Goal: Communication & Community: Answer question/provide support

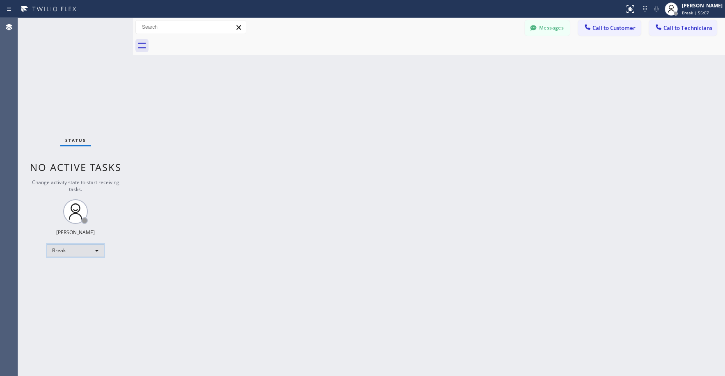
click at [63, 251] on div "Break" at bounding box center [75, 250] width 57 height 13
click at [64, 280] on li "Unavailable" at bounding box center [75, 283] width 56 height 10
click at [93, 83] on div "Status No active tasks Change activity state to start receiving tasks. [PERSON_…" at bounding box center [75, 197] width 115 height 358
click at [82, 79] on div "Status No active tasks Change activity state to start receiving tasks. [PERSON_…" at bounding box center [75, 197] width 115 height 358
click at [57, 53] on div "Status No active tasks Change activity state to start receiving tasks. [PERSON_…" at bounding box center [75, 197] width 115 height 358
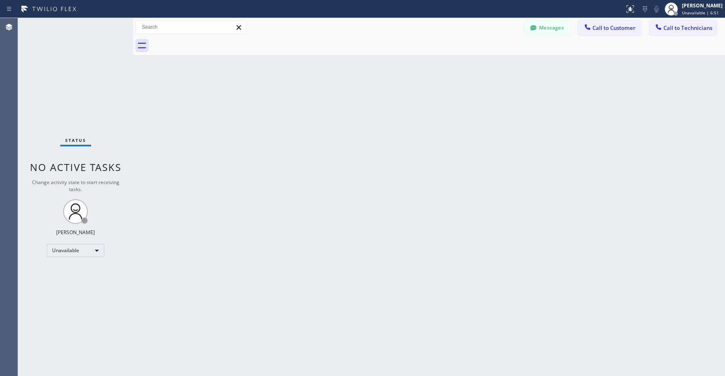
drag, startPoint x: 71, startPoint y: 63, endPoint x: 61, endPoint y: 147, distance: 84.8
click at [71, 66] on div "Status No active tasks Change activity state to start receiving tasks. [PERSON_…" at bounding box center [75, 197] width 115 height 358
click at [62, 55] on div "Status No active tasks Change activity state to start receiving tasks. [PERSON_…" at bounding box center [75, 197] width 115 height 358
click at [66, 71] on div "Status No active tasks Change activity state to start receiving tasks. [PERSON_…" at bounding box center [75, 197] width 115 height 358
click at [58, 77] on div "Status No active tasks Change activity state to start receiving tasks. [PERSON_…" at bounding box center [75, 197] width 115 height 358
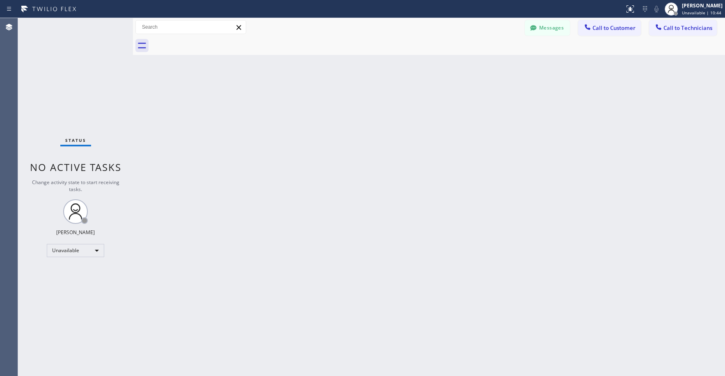
drag, startPoint x: 66, startPoint y: 56, endPoint x: 57, endPoint y: 184, distance: 128.4
click at [66, 59] on div "Status No active tasks Change activity state to start receiving tasks. [PERSON_…" at bounding box center [75, 197] width 115 height 358
drag, startPoint x: 75, startPoint y: 78, endPoint x: 53, endPoint y: 278, distance: 201.5
click at [75, 78] on div "Status No active tasks Change activity state to start receiving tasks. [PERSON_…" at bounding box center [75, 197] width 115 height 358
click at [68, 104] on div "Status No active tasks Change activity state to start receiving tasks. [PERSON_…" at bounding box center [75, 197] width 115 height 358
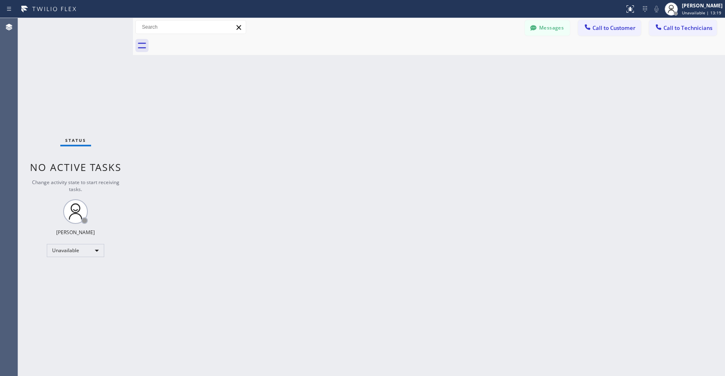
click at [56, 53] on div "Status No active tasks Change activity state to start receiving tasks. [PERSON_…" at bounding box center [75, 197] width 115 height 358
drag, startPoint x: 62, startPoint y: 55, endPoint x: 380, endPoint y: 68, distance: 318.8
click at [63, 56] on div "Status No active tasks Change activity state to start receiving tasks. [PERSON_…" at bounding box center [75, 197] width 115 height 358
click at [537, 32] on icon at bounding box center [533, 28] width 8 height 8
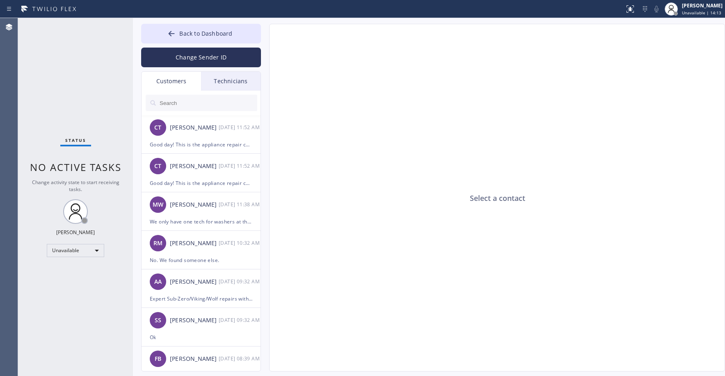
click at [173, 83] on div "Customers" at bounding box center [172, 81] width 60 height 19
click at [203, 104] on input "text" at bounding box center [208, 103] width 99 height 16
paste input "C3JK1F"
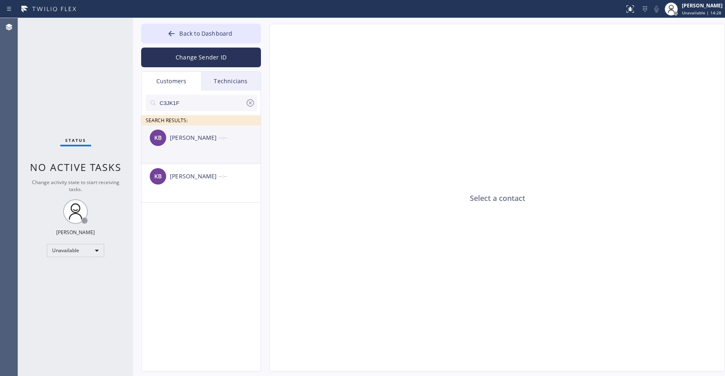
type input "C3JK1F"
click at [180, 164] on li "KB [PERSON_NAME] --:--" at bounding box center [202, 183] width 120 height 39
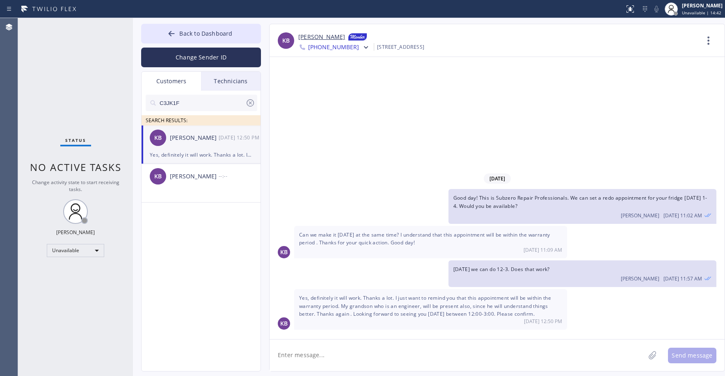
click at [347, 353] on textarea at bounding box center [458, 356] width 376 height 32
drag, startPoint x: 496, startPoint y: 198, endPoint x: 567, endPoint y: 198, distance: 71.0
click at [567, 198] on span "Good day! This is Subzero Repair Professionals. We can set a redo appointment f…" at bounding box center [581, 202] width 254 height 15
copy span "Subzero Repair Professionals"
click at [316, 354] on textarea "Hi its" at bounding box center [465, 356] width 390 height 32
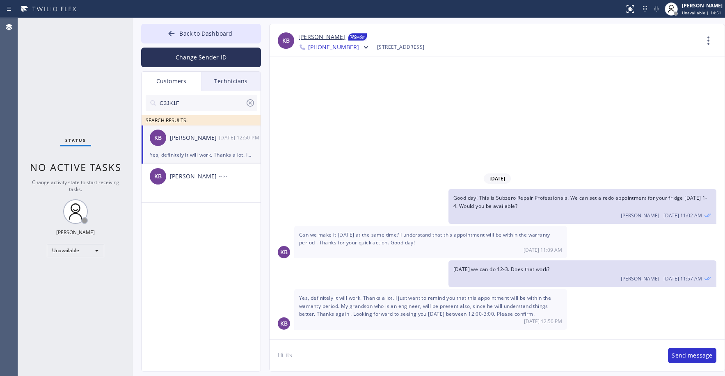
paste textarea "Subzero Repair Professionals"
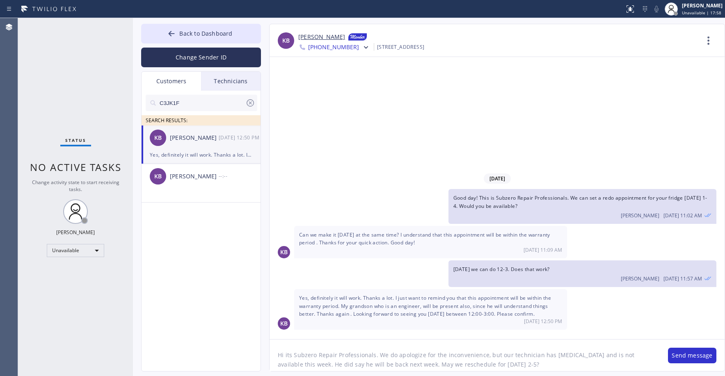
click at [394, 365] on textarea "Hi its Subzero Repair Professionals. We do apologize for the inconvenience, but…" at bounding box center [465, 356] width 390 height 32
click at [480, 366] on textarea "Hi its Subzero Repair Professionals. We do apologize for the inconvenience, but…" at bounding box center [465, 356] width 390 height 32
type textarea "Hi its Subzero Repair Professionals. We do apologize for the inconvenience, but…"
click at [680, 356] on button "Send message" at bounding box center [692, 356] width 48 height 16
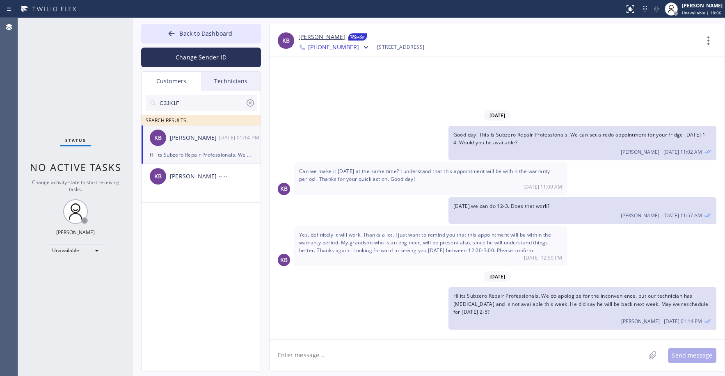
click at [310, 39] on link "[PERSON_NAME]" at bounding box center [321, 37] width 47 height 10
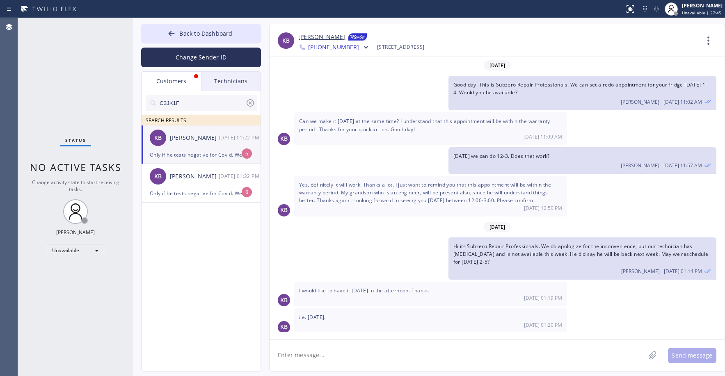
scroll to position [23, 0]
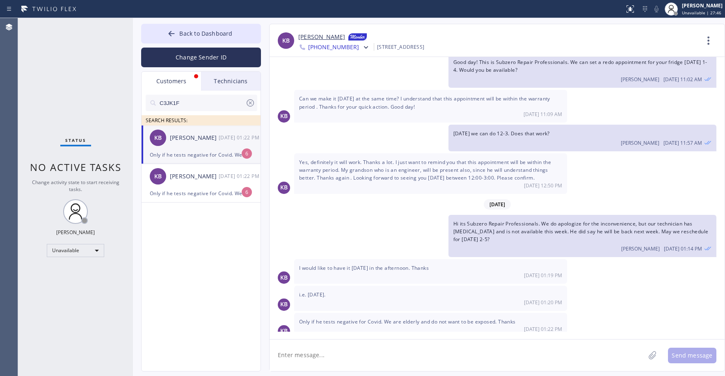
click at [87, 109] on div "Status No active tasks Change activity state to start receiving tasks. [PERSON_…" at bounding box center [75, 197] width 115 height 358
click at [187, 142] on div "[PERSON_NAME]" at bounding box center [194, 137] width 49 height 9
click at [343, 359] on textarea at bounding box center [458, 356] width 376 height 32
type textarea "Alright i totally understand. [DATE] 1-4 works?"
click at [677, 355] on button "Send message" at bounding box center [692, 356] width 48 height 16
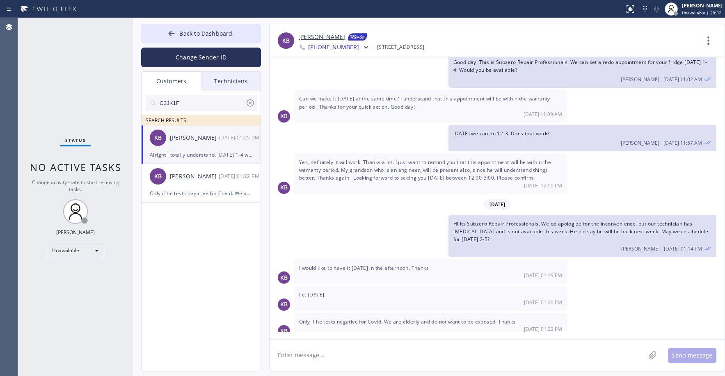
scroll to position [51, 0]
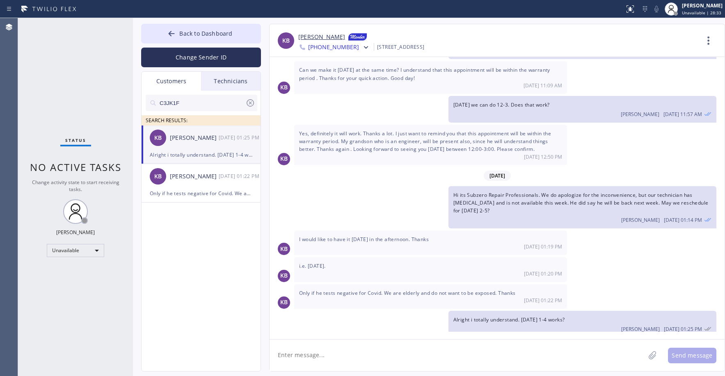
click at [332, 356] on textarea at bounding box center [458, 356] width 376 height 32
click at [193, 33] on span "Back to Dashboard" at bounding box center [205, 34] width 53 height 8
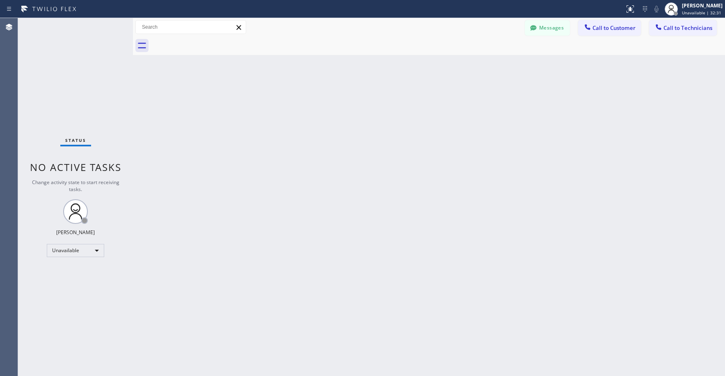
click at [92, 69] on div "Status No active tasks Change activity state to start receiving tasks. [PERSON_…" at bounding box center [75, 197] width 115 height 358
click at [87, 92] on div "Status No active tasks Change activity state to start receiving tasks. [PERSON_…" at bounding box center [75, 197] width 115 height 358
click at [59, 66] on div "Status No active tasks Change activity state to start receiving tasks. [PERSON_…" at bounding box center [75, 197] width 115 height 358
click at [90, 69] on div "Status No active tasks Change activity state to start receiving tasks. [PERSON_…" at bounding box center [75, 197] width 115 height 358
click at [80, 92] on div "Status No active tasks Change activity state to start receiving tasks. [PERSON_…" at bounding box center [75, 197] width 115 height 358
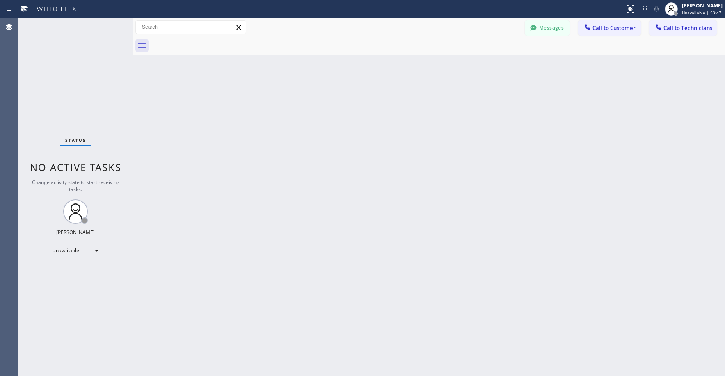
click at [97, 85] on div "Status No active tasks Change activity state to start receiving tasks. [PERSON_…" at bounding box center [75, 197] width 115 height 358
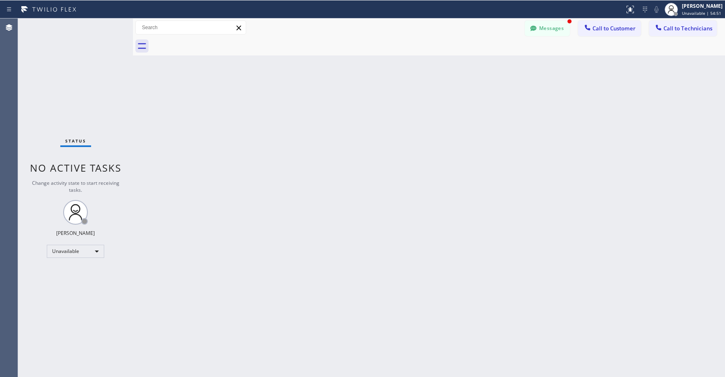
scroll to position [78, 0]
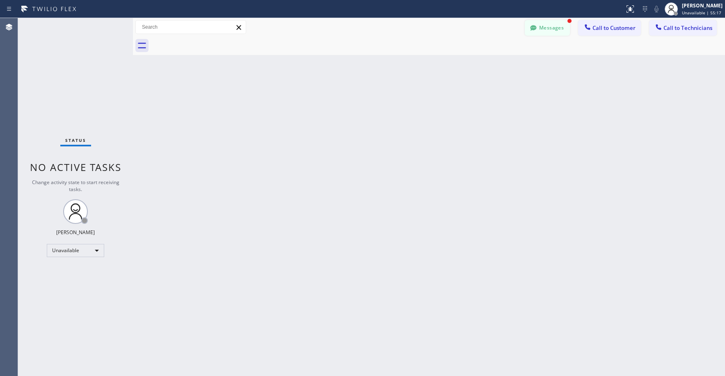
click at [546, 30] on button "Messages" at bounding box center [547, 28] width 45 height 16
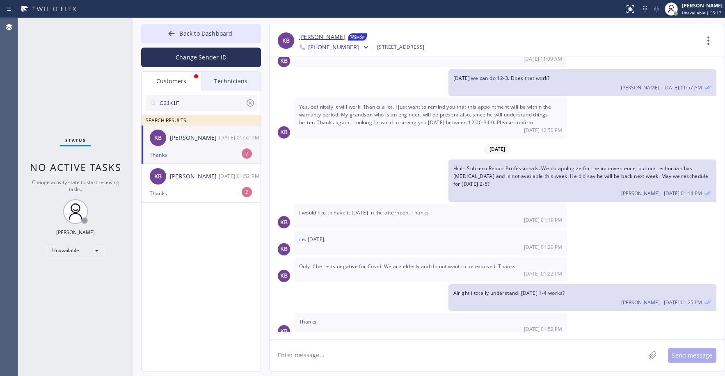
click at [192, 145] on div "KB [PERSON_NAME] [DATE] 01:52 PM" at bounding box center [202, 138] width 120 height 25
click at [76, 59] on div "Status No active tasks Change activity state to start receiving tasks. [PERSON_…" at bounding box center [75, 197] width 115 height 358
click at [308, 38] on link "[PERSON_NAME]" at bounding box center [321, 37] width 47 height 10
click at [328, 360] on textarea at bounding box center [458, 356] width 376 height 32
click at [74, 79] on div "Status No active tasks Change activity state to start receiving tasks. [PERSON_…" at bounding box center [75, 197] width 115 height 358
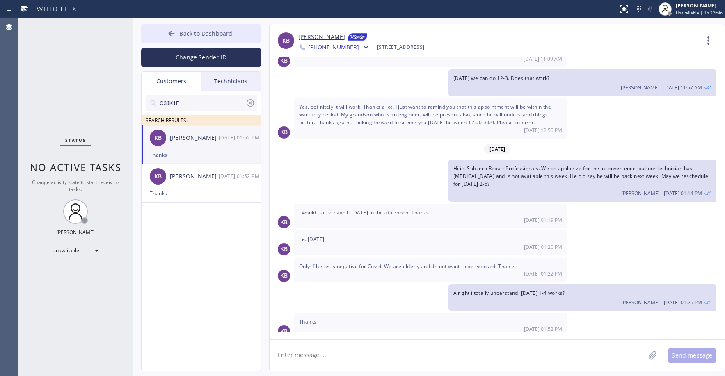
click at [208, 31] on span "Back to Dashboard" at bounding box center [205, 34] width 53 height 8
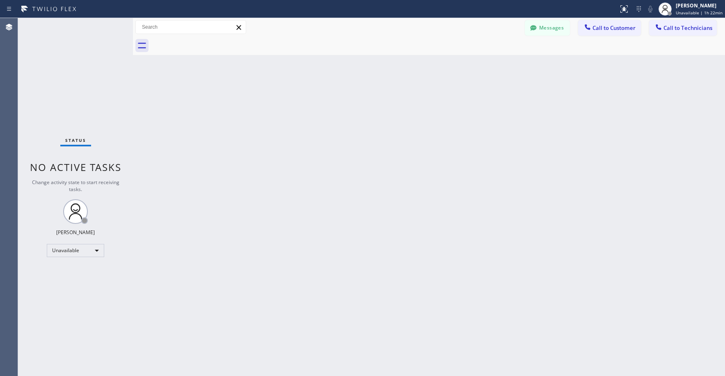
click at [53, 71] on div "Status No active tasks Change activity state to start receiving tasks. [PERSON_…" at bounding box center [75, 197] width 115 height 358
click at [86, 82] on div "Status No active tasks Change activity state to start receiving tasks. [PERSON_…" at bounding box center [75, 197] width 115 height 359
click at [77, 78] on div "Status No active tasks Change activity state to start receiving tasks. [PERSON_…" at bounding box center [75, 197] width 115 height 359
click at [66, 70] on div "Status No active tasks Change activity state to start receiving tasks. [PERSON_…" at bounding box center [75, 197] width 115 height 359
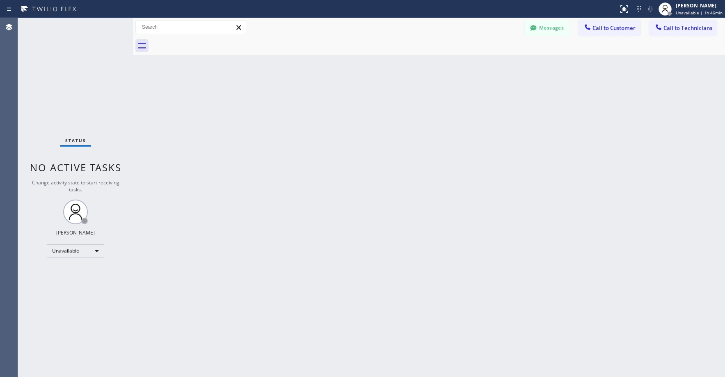
click at [87, 94] on div "Status No active tasks Change activity state to start receiving tasks. [PERSON_…" at bounding box center [75, 197] width 115 height 359
click at [50, 74] on div "Status No active tasks Change activity state to start receiving tasks. [PERSON_…" at bounding box center [75, 197] width 115 height 359
click at [76, 76] on div "Status No active tasks Change activity state to start receiving tasks. [PERSON_…" at bounding box center [75, 197] width 115 height 359
click at [84, 69] on div "Status No active tasks Change activity state to start receiving tasks. [PERSON_…" at bounding box center [75, 197] width 115 height 359
click at [51, 79] on div "Status No active tasks Change activity state to start receiving tasks. [PERSON_…" at bounding box center [75, 197] width 115 height 359
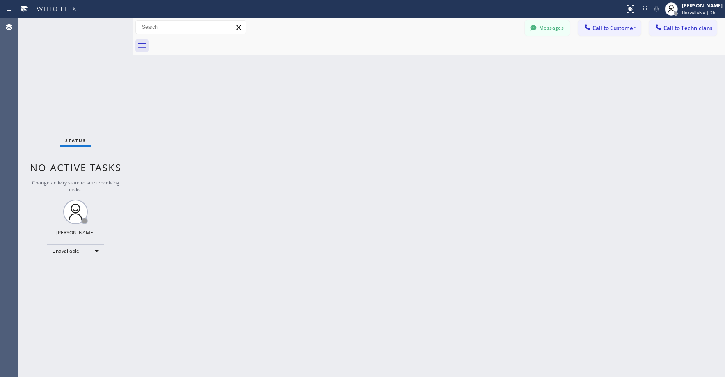
drag, startPoint x: 61, startPoint y: 85, endPoint x: 114, endPoint y: 67, distance: 55.8
click at [60, 85] on div "Status No active tasks Change activity state to start receiving tasks. [PERSON_…" at bounding box center [75, 197] width 115 height 359
drag, startPoint x: 87, startPoint y: 86, endPoint x: 124, endPoint y: 73, distance: 39.0
click at [87, 87] on div "Status No active tasks Change activity state to start receiving tasks. [PERSON_…" at bounding box center [75, 197] width 115 height 359
drag, startPoint x: 71, startPoint y: 71, endPoint x: 71, endPoint y: 88, distance: 16.8
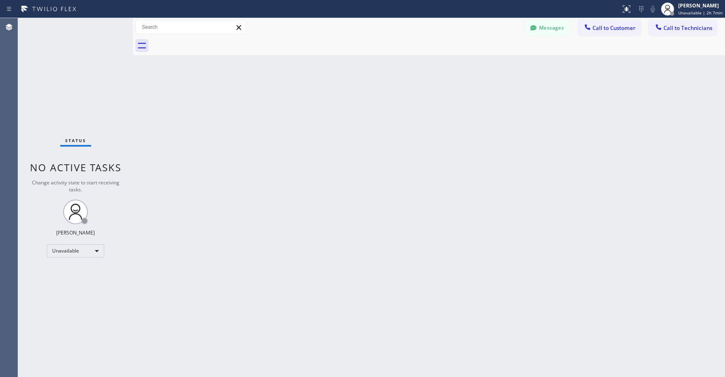
click at [71, 73] on div "Status No active tasks Change activity state to start receiving tasks. [PERSON_…" at bounding box center [75, 197] width 115 height 359
click at [67, 251] on div "Unavailable" at bounding box center [75, 250] width 57 height 13
click at [66, 289] on li "Break" at bounding box center [75, 293] width 56 height 10
click at [81, 92] on div "Status No active tasks Change activity state to start receiving tasks. [PERSON_…" at bounding box center [75, 197] width 115 height 359
click at [653, 126] on div "Back to Dashboard Change Sender ID Customers Technicians C3JK1F SEARCH RESULTS:…" at bounding box center [429, 197] width 592 height 359
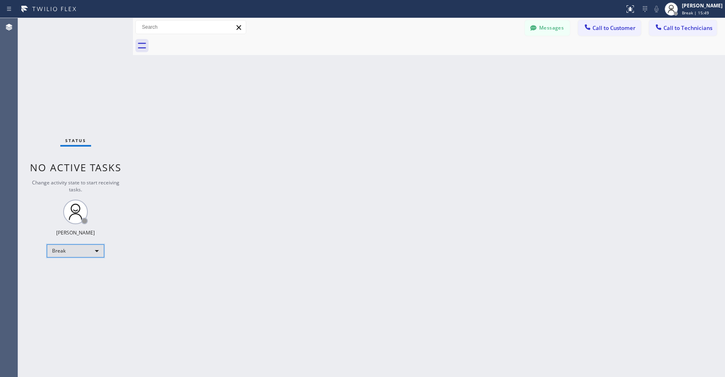
click at [68, 252] on div "Break" at bounding box center [75, 250] width 57 height 13
click at [69, 285] on li "Unavailable" at bounding box center [75, 283] width 56 height 10
click at [64, 74] on div "Status No active tasks Change activity state to start receiving tasks. [PERSON_…" at bounding box center [75, 197] width 115 height 359
drag, startPoint x: 80, startPoint y: 86, endPoint x: 77, endPoint y: 94, distance: 8.7
click at [80, 87] on div "Status No active tasks Change activity state to start receiving tasks. [PERSON_…" at bounding box center [75, 197] width 115 height 359
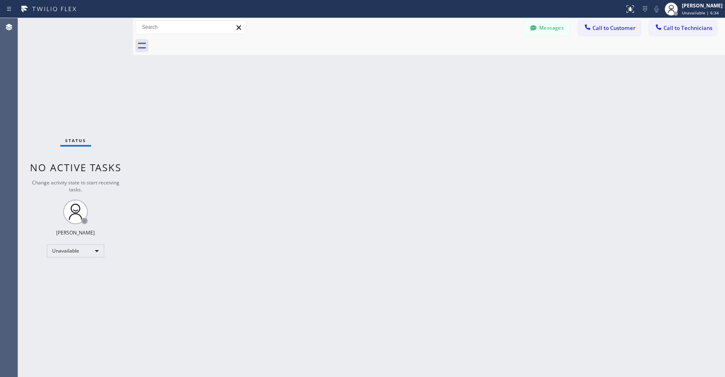
click at [85, 90] on div "Status No active tasks Change activity state to start receiving tasks. [PERSON_…" at bounding box center [75, 197] width 115 height 359
click at [84, 90] on div "Status No active tasks Change activity state to start receiving tasks. [PERSON_…" at bounding box center [75, 197] width 115 height 359
click at [61, 60] on div "Status No active tasks Change activity state to start receiving tasks. [PERSON_…" at bounding box center [75, 197] width 115 height 359
click at [62, 47] on div "Status No active tasks Change activity state to start receiving tasks. [PERSON_…" at bounding box center [75, 197] width 115 height 359
click at [79, 82] on div "Status No active tasks Change activity state to start receiving tasks. [PERSON_…" at bounding box center [75, 197] width 115 height 359
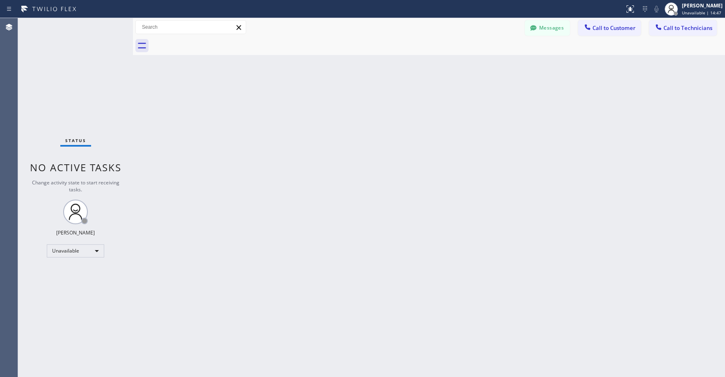
click at [510, 169] on div "Back to Dashboard Change Sender ID Customers Technicians C3JK1F SEARCH RESULTS:…" at bounding box center [429, 197] width 592 height 359
click at [75, 81] on div "Status No active tasks Change activity state to start receiving tasks. [PERSON_…" at bounding box center [75, 197] width 115 height 359
click at [70, 83] on div "Status No active tasks Change activity state to start receiving tasks. [PERSON_…" at bounding box center [75, 197] width 115 height 359
click at [72, 91] on div "Status No active tasks Change activity state to start receiving tasks. [PERSON_…" at bounding box center [75, 197] width 115 height 359
click at [80, 101] on div "Status No active tasks Change activity state to start receiving tasks. [PERSON_…" at bounding box center [75, 197] width 115 height 359
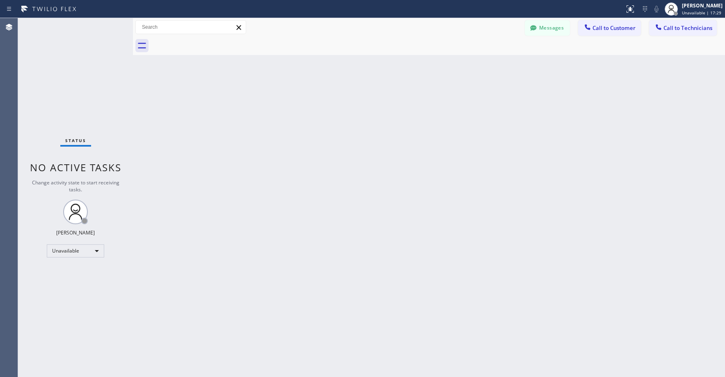
drag, startPoint x: 89, startPoint y: 82, endPoint x: 319, endPoint y: 73, distance: 230.0
click at [91, 83] on div "Status No active tasks Change activity state to start receiving tasks. [PERSON_…" at bounding box center [75, 197] width 115 height 359
click at [543, 26] on button "Messages" at bounding box center [547, 28] width 45 height 16
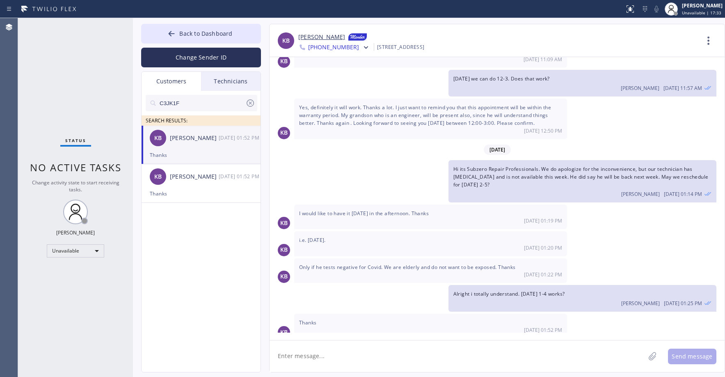
click at [250, 103] on icon at bounding box center [250, 102] width 7 height 7
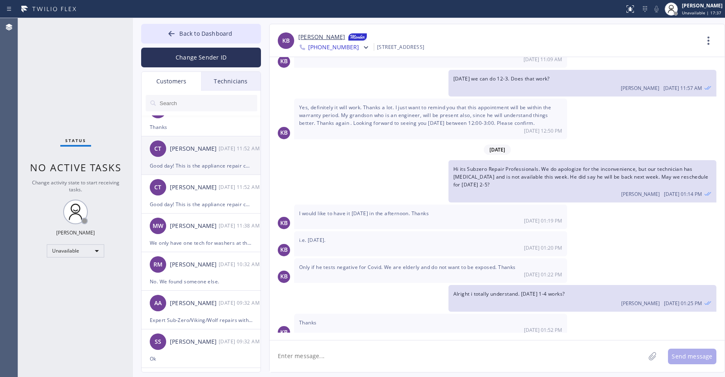
scroll to position [28, 0]
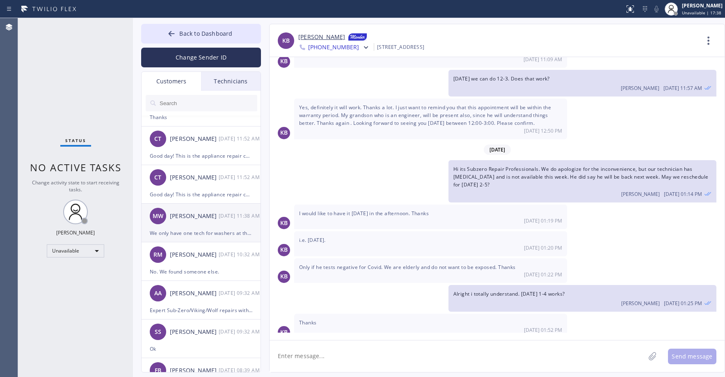
click at [198, 219] on div "[PERSON_NAME]" at bounding box center [194, 215] width 49 height 9
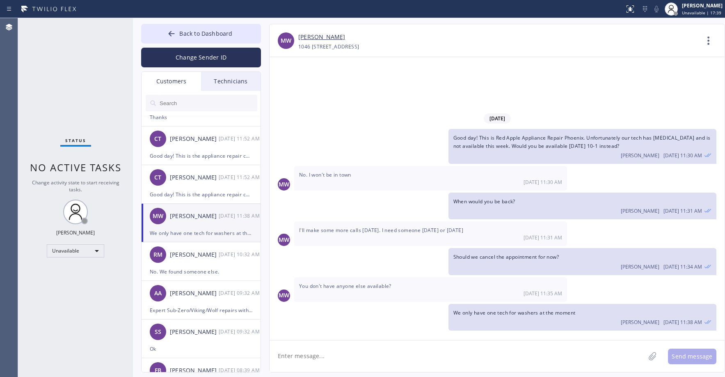
scroll to position [0, 0]
click at [321, 37] on link "[PERSON_NAME]" at bounding box center [321, 36] width 47 height 9
drag, startPoint x: 58, startPoint y: 96, endPoint x: 114, endPoint y: 103, distance: 56.2
click at [58, 97] on div "Status No active tasks Change activity state to start receiving tasks. [PERSON_…" at bounding box center [75, 197] width 115 height 359
click at [181, 36] on span "Back to Dashboard" at bounding box center [205, 34] width 53 height 8
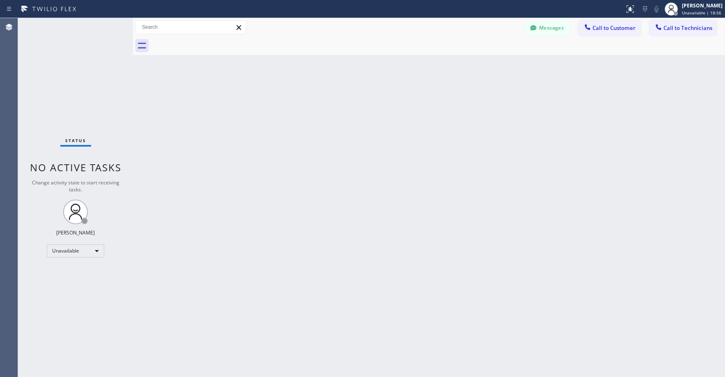
click at [104, 74] on div "Status No active tasks Change activity state to start receiving tasks. [PERSON_…" at bounding box center [75, 197] width 115 height 359
click at [91, 98] on div "Status No active tasks Change activity state to start receiving tasks. [PERSON_…" at bounding box center [75, 197] width 115 height 359
click at [73, 60] on div "Status No active tasks Change activity state to start receiving tasks. [PERSON_…" at bounding box center [75, 197] width 115 height 359
click at [694, 30] on span "Call to Technicians" at bounding box center [688, 27] width 49 height 7
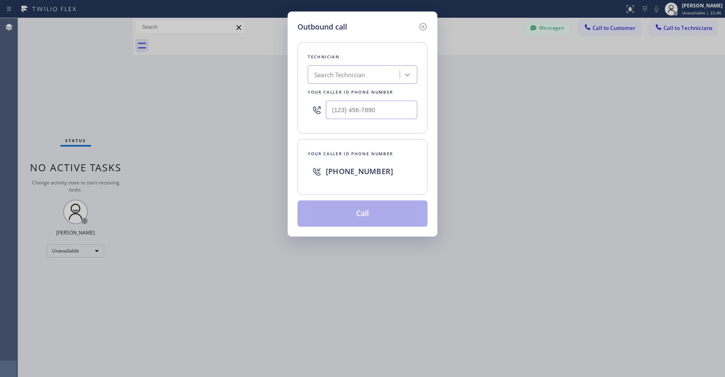
click at [337, 72] on div "Search Technician" at bounding box center [339, 74] width 51 height 9
type input "nizam"
click at [336, 93] on div "[PERSON_NAME]" at bounding box center [363, 92] width 110 height 15
type input "[PHONE_NUMBER]"
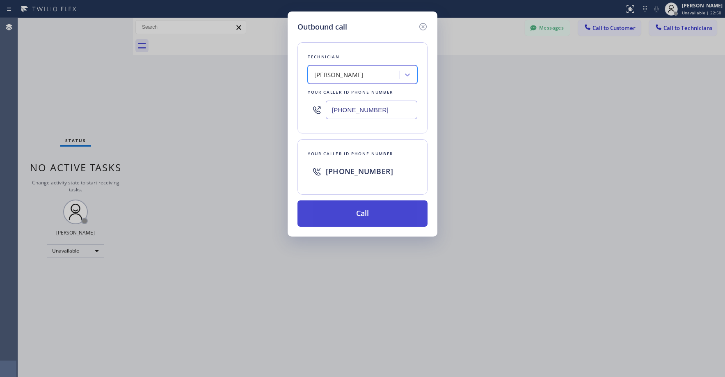
click at [358, 215] on button "Call" at bounding box center [363, 213] width 130 height 26
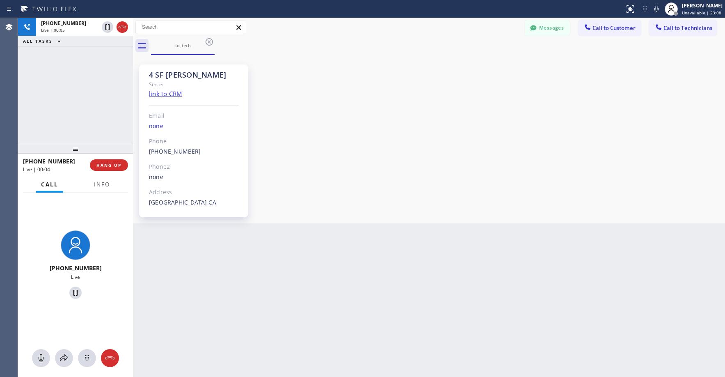
click at [76, 73] on div "[PHONE_NUMBER] Live | 00:05 ALL TASKS ALL TASKS ACTIVE TASKS TASKS IN WRAP UP" at bounding box center [75, 81] width 115 height 126
click at [87, 103] on div "[PHONE_NUMBER] Live | 03:03 ALL TASKS ALL TASKS ACTIVE TASKS TASKS IN WRAP UP" at bounding box center [75, 81] width 115 height 126
click at [97, 89] on div "[PHONE_NUMBER] Live | 03:14 ALL TASKS ALL TASKS ACTIVE TASKS TASKS IN WRAP UP" at bounding box center [75, 81] width 115 height 126
click at [75, 78] on div "[PHONE_NUMBER] Live | 03:35 ALL TASKS ALL TASKS ACTIVE TASKS TASKS IN WRAP UP" at bounding box center [75, 81] width 115 height 126
click at [124, 28] on icon at bounding box center [122, 27] width 10 height 10
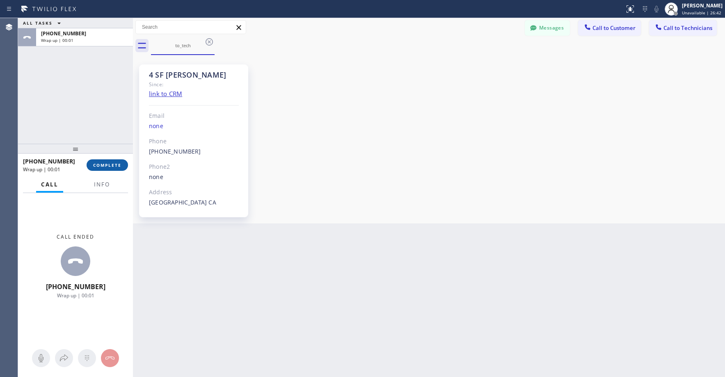
click at [115, 167] on span "COMPLETE" at bounding box center [107, 165] width 28 height 6
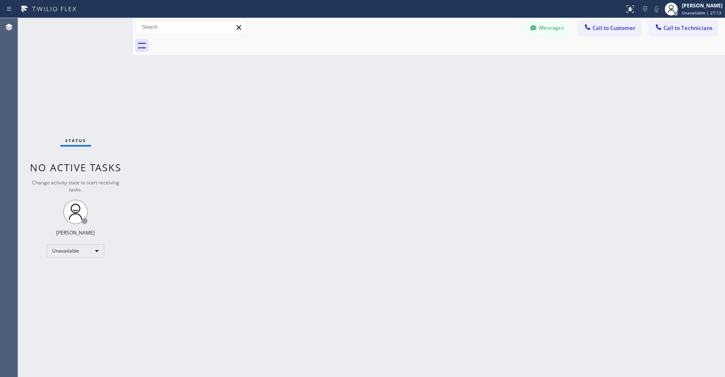
click at [80, 99] on div "Status No active tasks Change activity state to start receiving tasks. [PERSON_…" at bounding box center [75, 197] width 115 height 359
click at [84, 90] on div "Status No active tasks Change activity state to start receiving tasks. [PERSON_…" at bounding box center [75, 197] width 115 height 359
click at [67, 73] on div "Status No active tasks Change activity state to start receiving tasks. [PERSON_…" at bounding box center [75, 197] width 115 height 359
click at [59, 60] on div "Status No active tasks Change activity state to start receiving tasks. [PERSON_…" at bounding box center [75, 197] width 115 height 359
drag, startPoint x: 94, startPoint y: 79, endPoint x: 70, endPoint y: 216, distance: 139.1
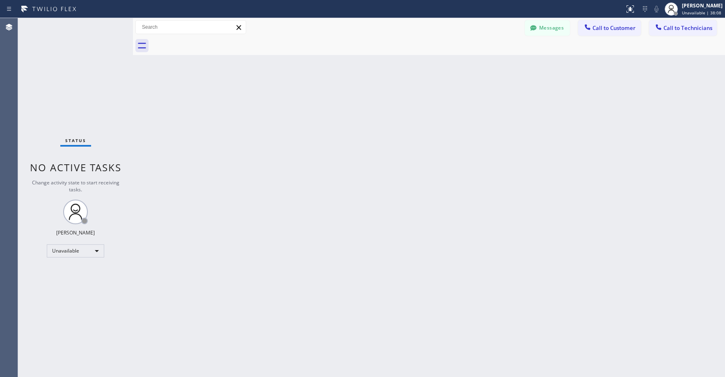
click at [94, 81] on div "Status No active tasks Change activity state to start receiving tasks. [PERSON_…" at bounding box center [75, 197] width 115 height 359
click at [70, 108] on div "Status No active tasks Change activity state to start receiving tasks. [PERSON_…" at bounding box center [75, 197] width 115 height 359
click at [59, 66] on div "Status No active tasks Change activity state to start receiving tasks. [PERSON_…" at bounding box center [75, 197] width 115 height 359
click at [61, 66] on div "Status No active tasks Change activity state to start receiving tasks. [PERSON_…" at bounding box center [75, 197] width 115 height 359
click at [76, 106] on div "Status No active tasks Change activity state to start receiving tasks. [PERSON_…" at bounding box center [75, 197] width 115 height 359
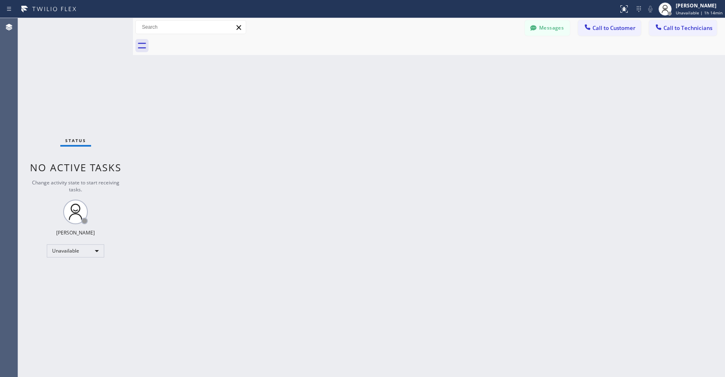
click at [75, 97] on div "Status No active tasks Change activity state to start receiving tasks. [PERSON_…" at bounding box center [75, 197] width 115 height 359
drag, startPoint x: 108, startPoint y: 59, endPoint x: 16, endPoint y: 236, distance: 199.2
click at [108, 60] on div "Status No active tasks Change activity state to start receiving tasks. [PERSON_…" at bounding box center [75, 197] width 115 height 359
click at [69, 71] on div "Status No active tasks Change activity state to start receiving tasks. [PERSON_…" at bounding box center [75, 197] width 115 height 359
click at [55, 86] on div "Status No active tasks Change activity state to start receiving tasks. [PERSON_…" at bounding box center [75, 197] width 115 height 359
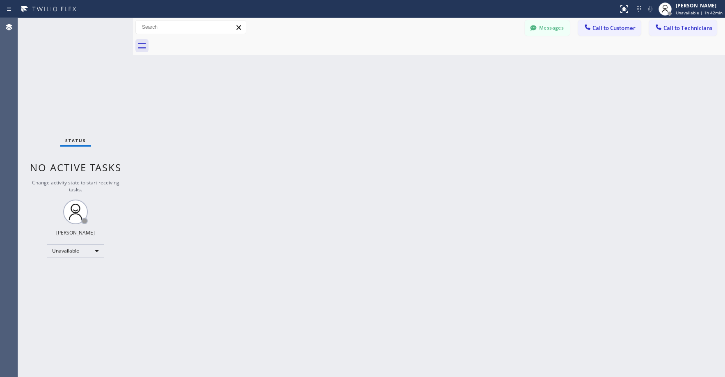
drag, startPoint x: 67, startPoint y: 80, endPoint x: 71, endPoint y: 260, distance: 179.8
click at [67, 81] on div "Status No active tasks Change activity state to start receiving tasks. [PERSON_…" at bounding box center [75, 197] width 115 height 359
drag, startPoint x: 85, startPoint y: 64, endPoint x: 100, endPoint y: 178, distance: 114.7
click at [86, 69] on div "Status No active tasks Change activity state to start receiving tasks. [PERSON_…" at bounding box center [75, 197] width 115 height 359
click at [76, 85] on div "Status No active tasks Change activity state to start receiving tasks. [PERSON_…" at bounding box center [75, 197] width 115 height 359
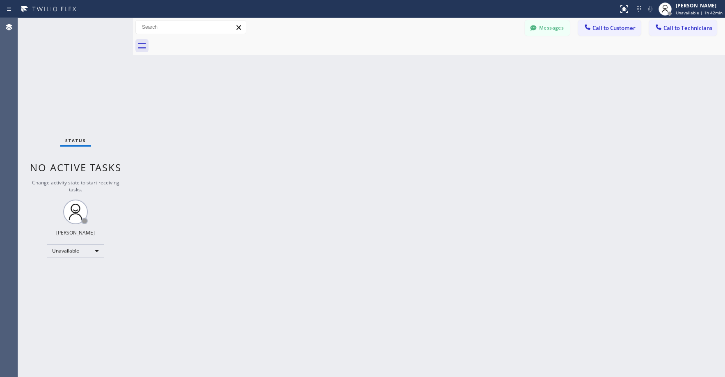
click at [54, 65] on div "Status No active tasks Change activity state to start receiving tasks. [PERSON_…" at bounding box center [75, 197] width 115 height 359
click at [83, 82] on div "Status No active tasks Change activity state to start receiving tasks. [PERSON_…" at bounding box center [75, 197] width 115 height 359
click at [551, 28] on button "Messages" at bounding box center [547, 28] width 45 height 16
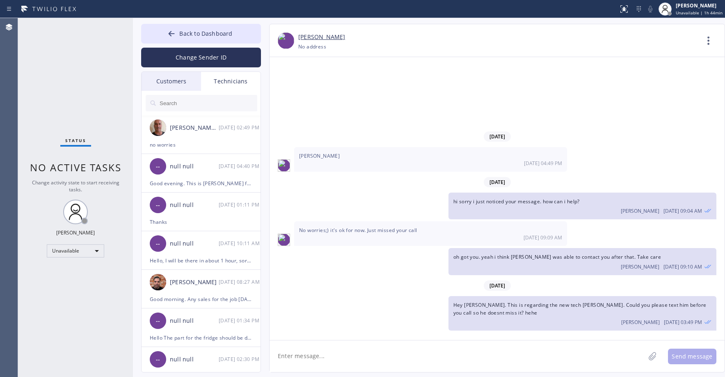
click at [71, 62] on div "Status No active tasks Change activity state to start receiving tasks. [PERSON_…" at bounding box center [75, 197] width 115 height 359
click at [208, 105] on input "text" at bounding box center [208, 103] width 99 height 16
click at [181, 81] on div "Customers" at bounding box center [172, 81] width 60 height 19
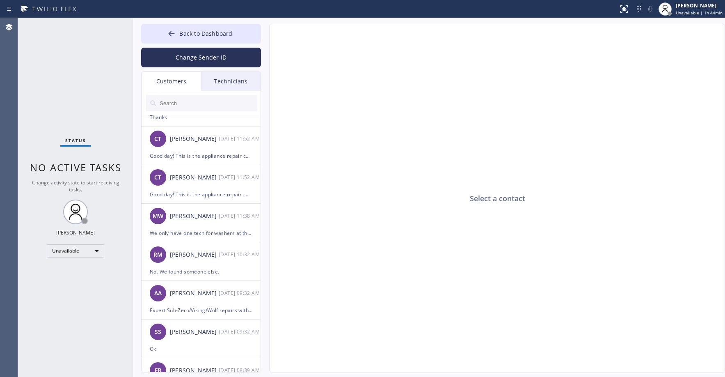
click at [183, 104] on input "text" at bounding box center [208, 103] width 99 height 16
paste input "SRB1ZT"
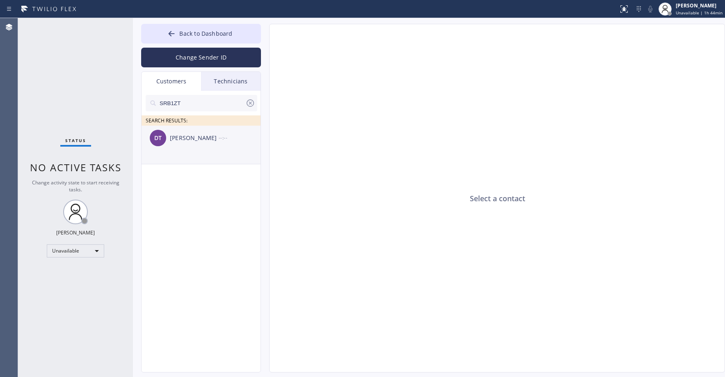
type input "SRB1ZT"
click at [185, 151] on li "DT [PERSON_NAME] --:--" at bounding box center [202, 145] width 120 height 39
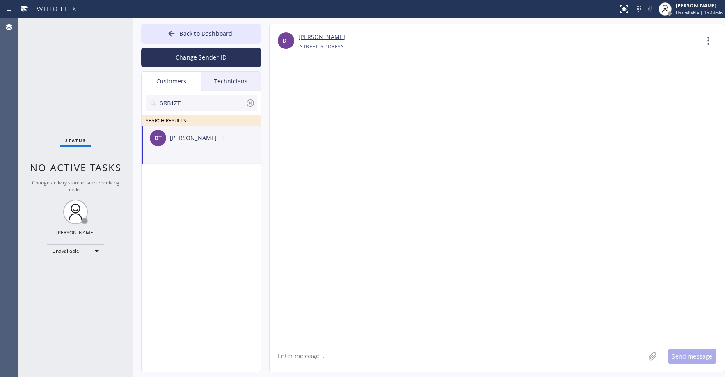
click at [323, 362] on textarea at bounding box center [458, 356] width 376 height 32
paste textarea "Elite Sub-Zero Appliance Repair"
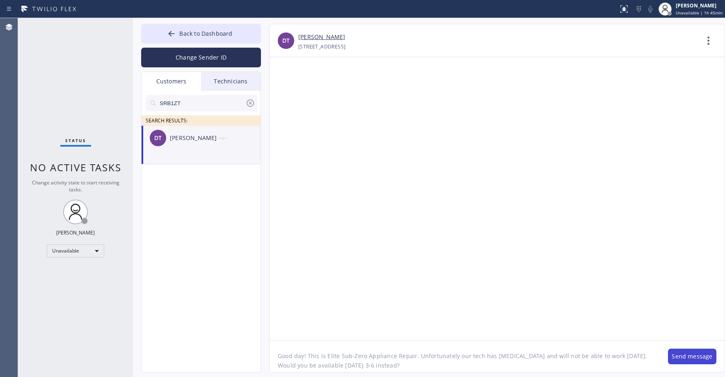
type textarea "Good day! This is Elite Sub-Zero Appliance Repair. Unfortunately our tech has […"
click at [686, 357] on button "Send message" at bounding box center [692, 356] width 48 height 16
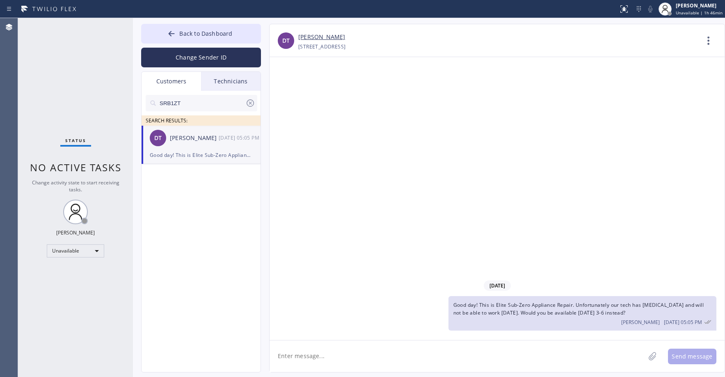
drag, startPoint x: 57, startPoint y: 78, endPoint x: 61, endPoint y: 99, distance: 20.4
click at [57, 80] on div "Status No active tasks Change activity state to start receiving tasks. [PERSON_…" at bounding box center [75, 197] width 115 height 359
click at [563, 179] on div "[DATE] Good day! This is Elite Sub-Zero Appliance Repair. Unfortunately our tec…" at bounding box center [497, 198] width 455 height 283
click at [220, 34] on span "Back to Dashboard" at bounding box center [205, 34] width 53 height 8
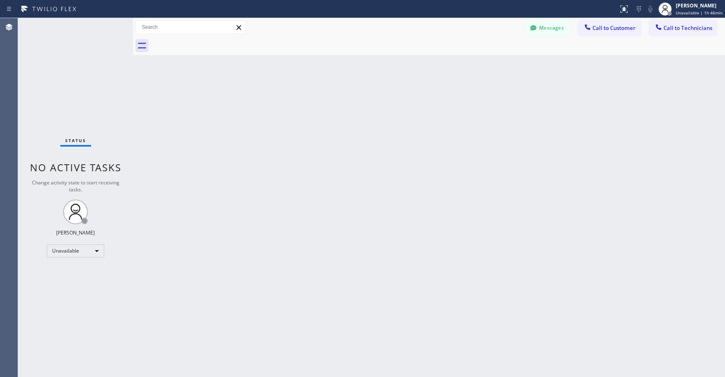
click at [105, 63] on div "Status No active tasks Change activity state to start receiving tasks. [PERSON_…" at bounding box center [75, 197] width 115 height 359
click at [468, 93] on div "Back to Dashboard Change Sender ID Customers Technicians SRB1ZT SEARCH RESULTS:…" at bounding box center [429, 197] width 592 height 359
click at [555, 28] on button "Messages" at bounding box center [547, 28] width 45 height 16
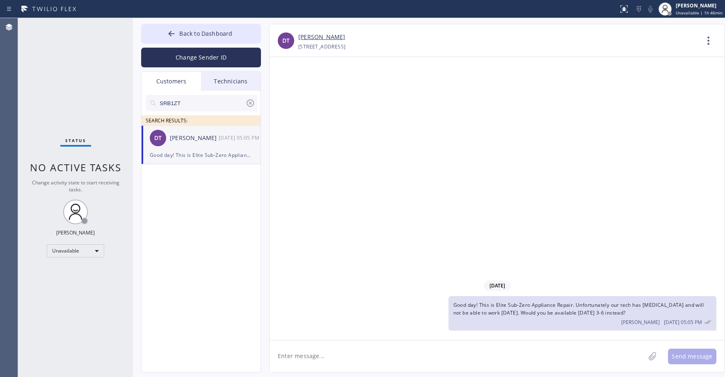
click at [197, 144] on div "DT [PERSON_NAME] [DATE] 05:05 PM" at bounding box center [202, 138] width 120 height 25
click at [565, 208] on div "[DATE] Good day! This is Elite Sub-Zero Appliance Repair. Unfortunately our tec…" at bounding box center [497, 198] width 455 height 283
click at [64, 72] on div "Status No active tasks Change activity state to start receiving tasks. [PERSON_…" at bounding box center [75, 197] width 115 height 359
click at [203, 37] on span "Back to Dashboard" at bounding box center [205, 34] width 53 height 8
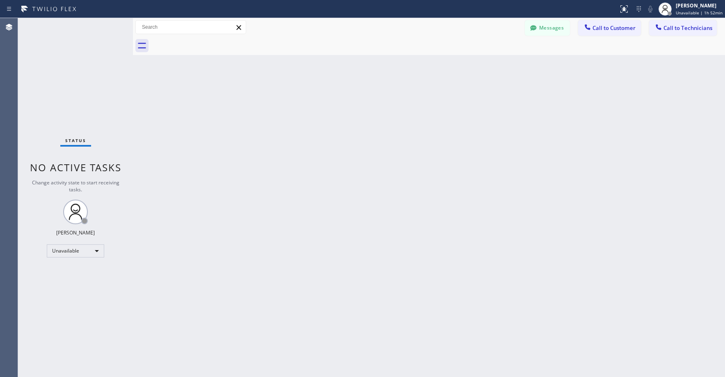
click at [100, 88] on div "Status No active tasks Change activity state to start receiving tasks. [PERSON_…" at bounding box center [75, 197] width 115 height 359
click at [63, 249] on div "Unavailable" at bounding box center [75, 250] width 57 height 13
click at [64, 261] on li "Offline" at bounding box center [75, 262] width 56 height 10
click at [88, 71] on div "Status No active tasks Change activity state to start receiving tasks. [PERSON_…" at bounding box center [75, 197] width 115 height 359
click at [678, 12] on div at bounding box center [676, 13] width 4 height 4
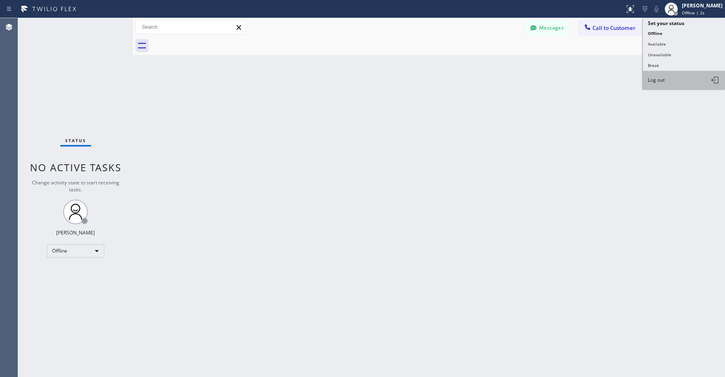
click at [664, 83] on span "Log out" at bounding box center [656, 79] width 17 height 7
